Goal: Find specific page/section

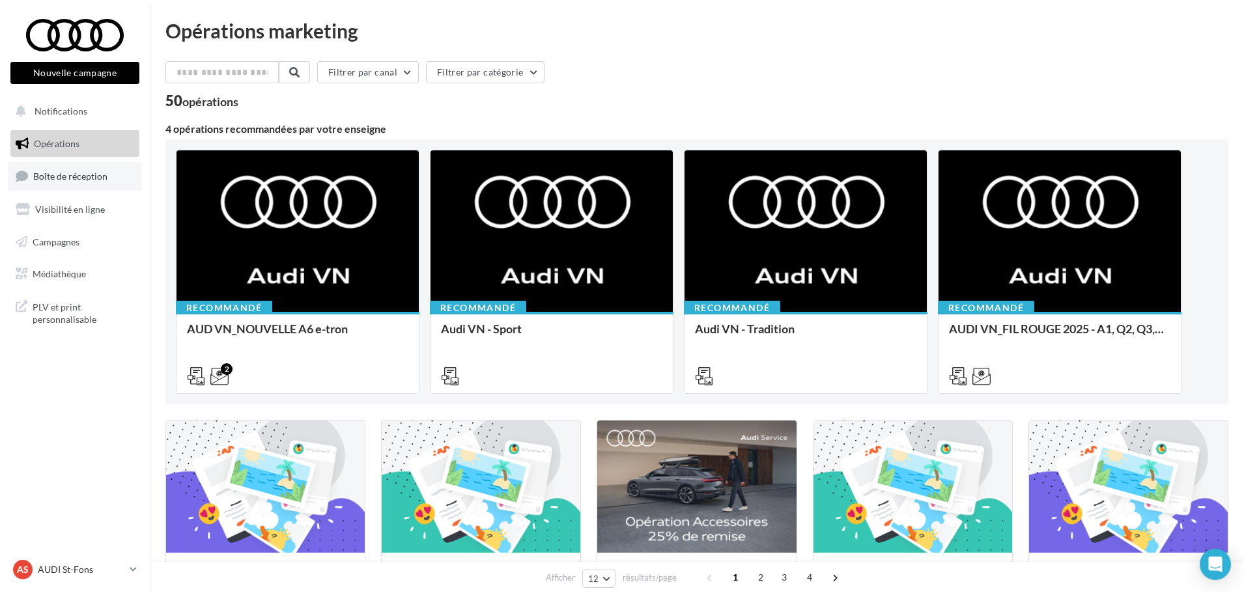
click at [123, 173] on link "Boîte de réception" at bounding box center [75, 176] width 134 height 28
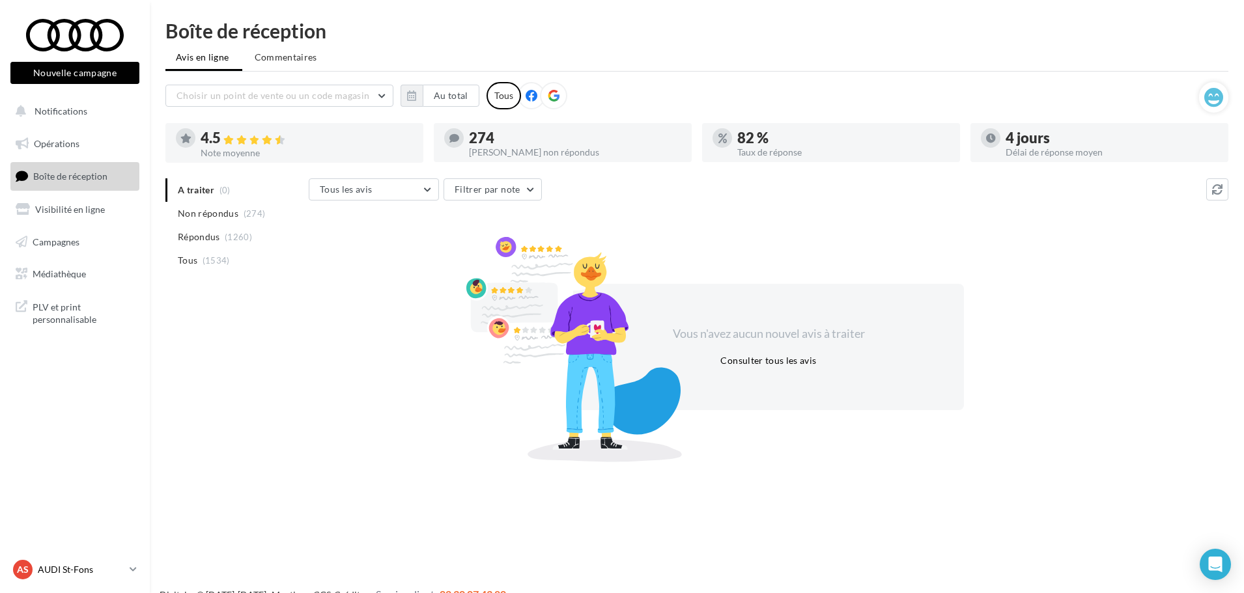
click at [74, 572] on p "AUDI St-Fons" at bounding box center [81, 569] width 87 height 13
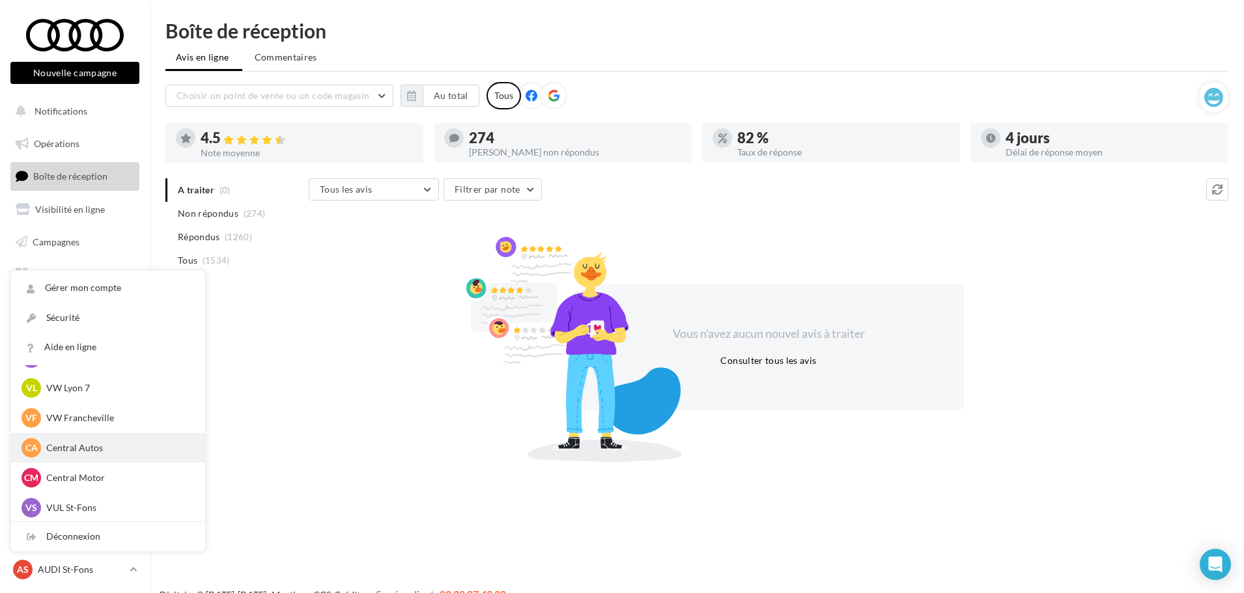
scroll to position [180, 0]
click at [132, 509] on p "VUL St-Fons" at bounding box center [117, 506] width 143 height 13
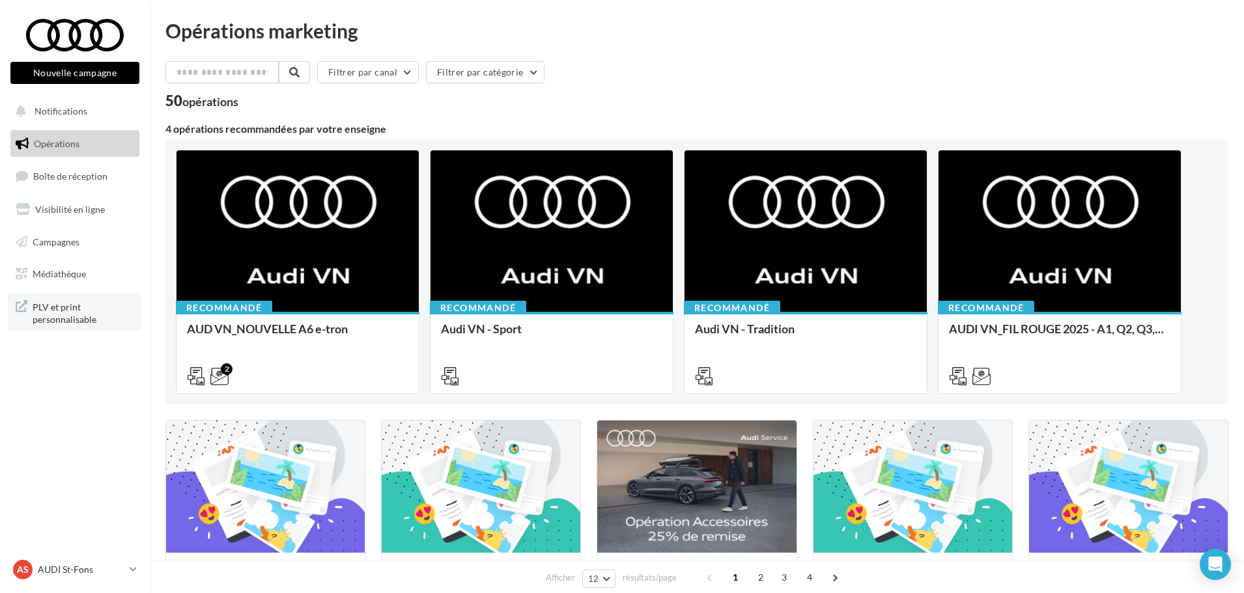
click at [78, 307] on span "PLV et print personnalisable" at bounding box center [84, 312] width 102 height 28
